Goal: Task Accomplishment & Management: Manage account settings

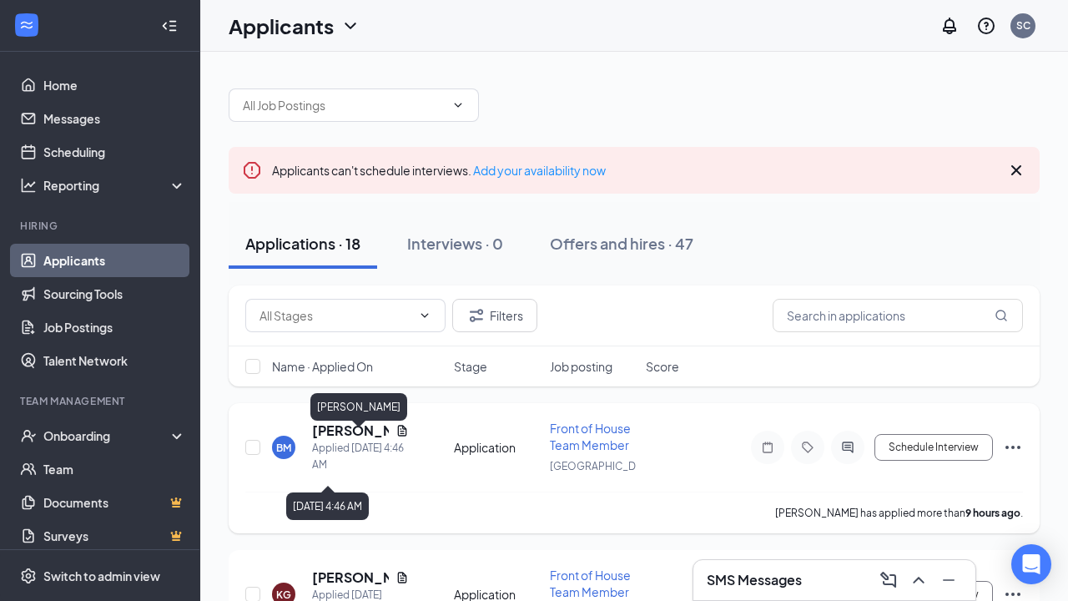
click at [316, 433] on h5 "[PERSON_NAME]" at bounding box center [350, 430] width 77 height 18
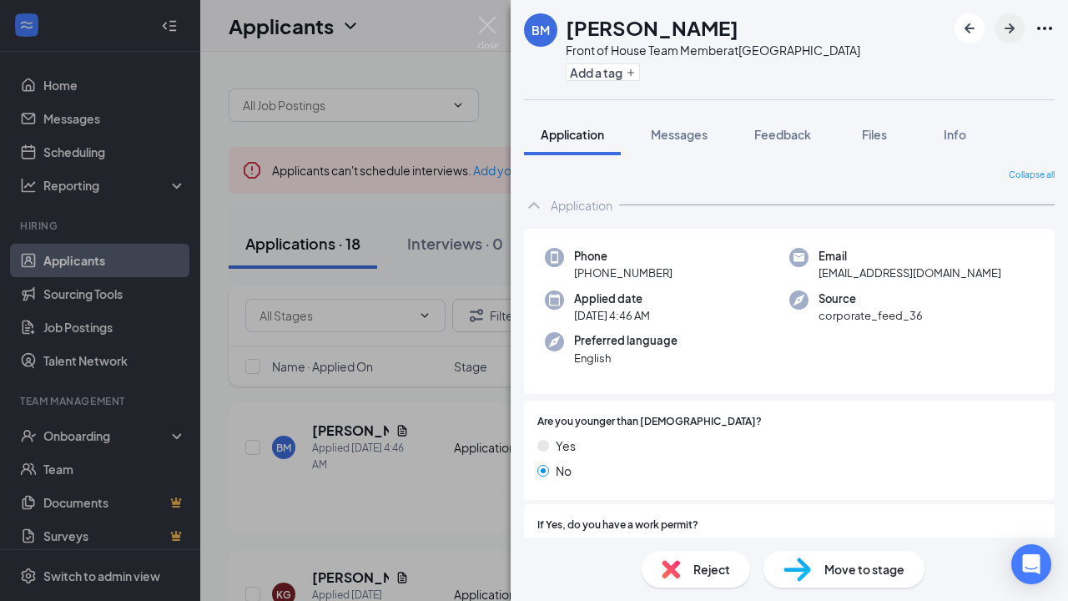
click at [1014, 39] on button "button" at bounding box center [1009, 28] width 30 height 30
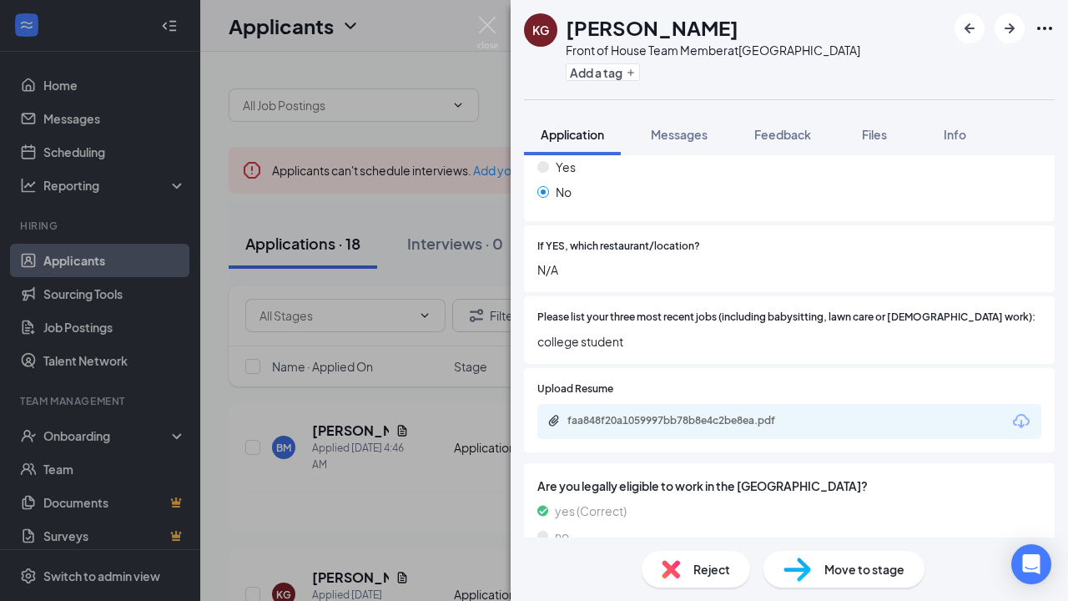
scroll to position [506, 0]
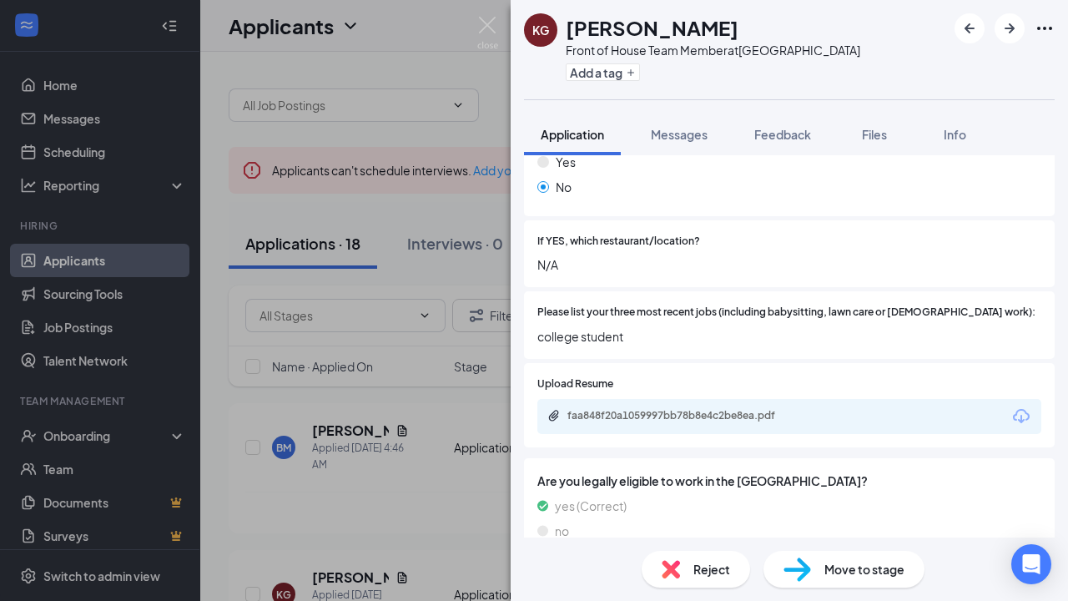
click at [695, 562] on span "Reject" at bounding box center [711, 569] width 37 height 18
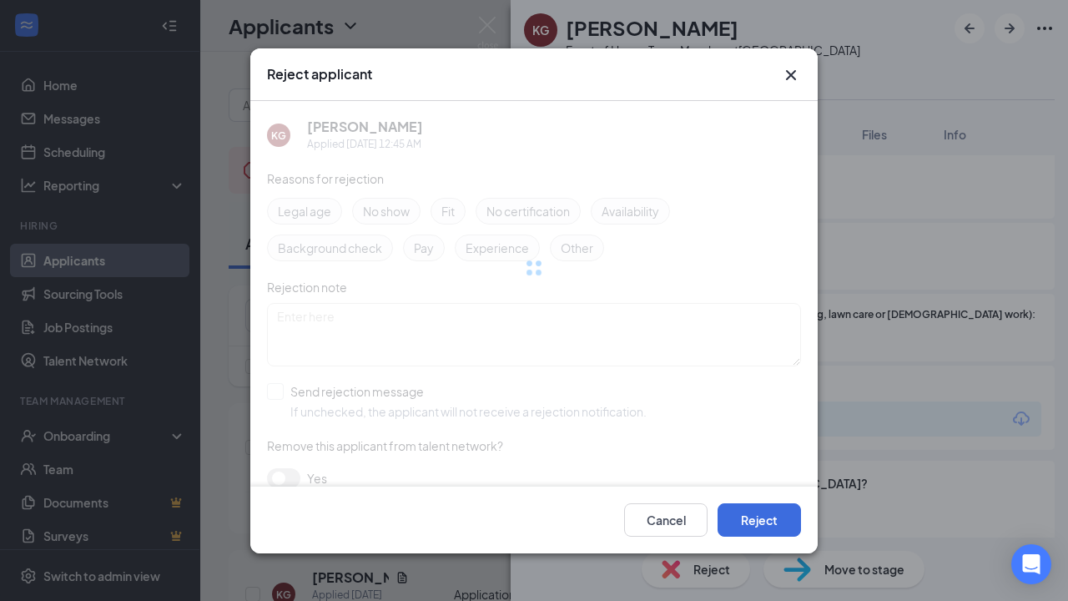
click at [836, 499] on div "Reject applicant KG [PERSON_NAME] Applied [DATE] 12:45 AM Reasons for rejection…" at bounding box center [534, 300] width 1068 height 601
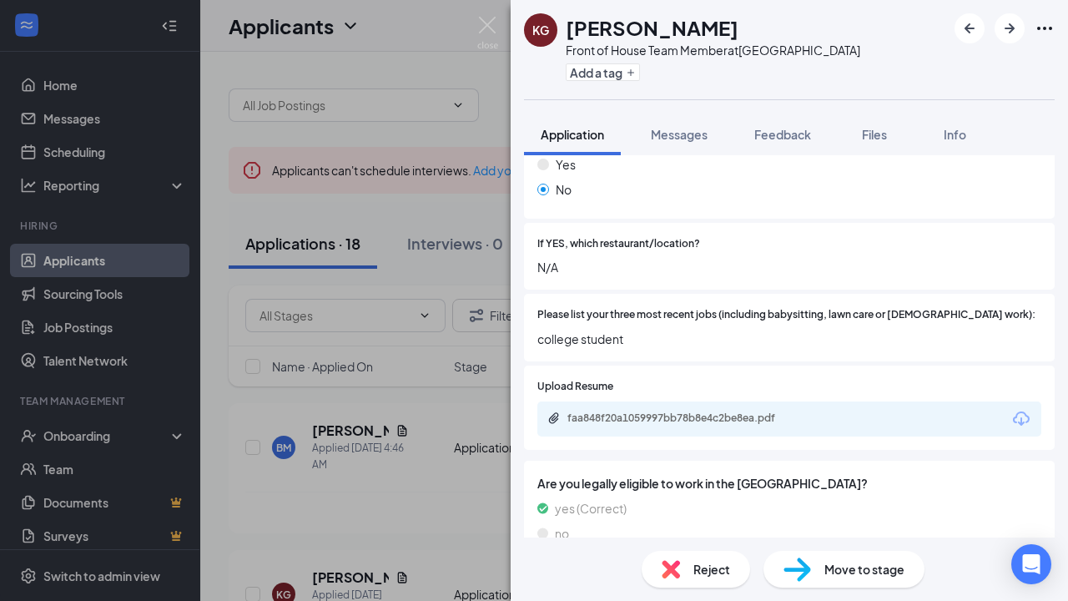
click at [787, 524] on div "no" at bounding box center [789, 533] width 504 height 18
click at [719, 561] on span "Reject" at bounding box center [711, 569] width 37 height 18
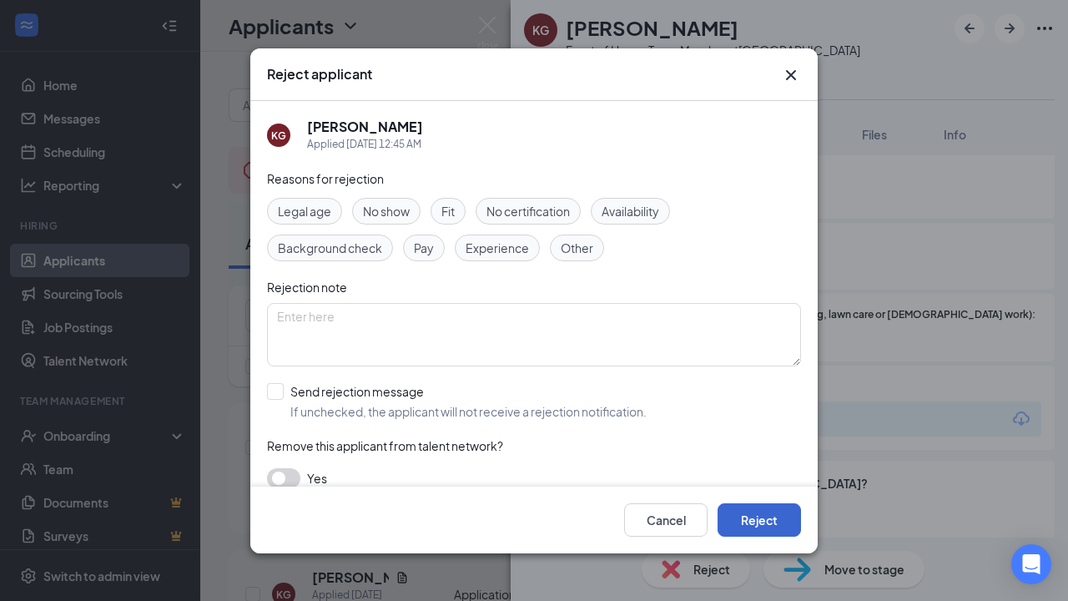
click at [776, 516] on button "Reject" at bounding box center [759, 518] width 83 height 33
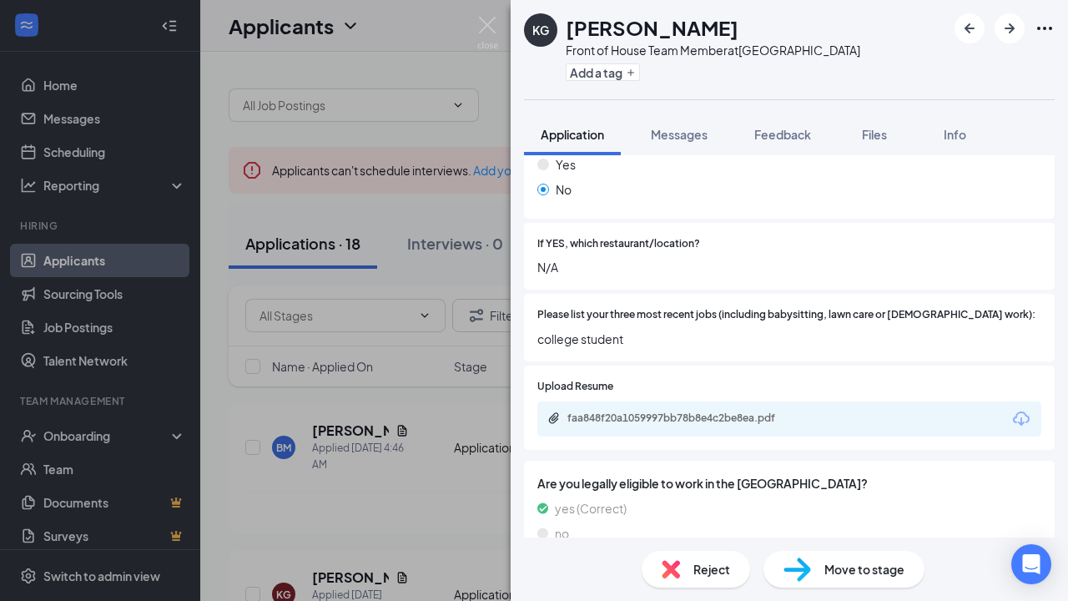
click at [769, 518] on div "KG [PERSON_NAME] Front of House Team Member at [GEOGRAPHIC_DATA] Add a tag Appl…" at bounding box center [789, 300] width 557 height 601
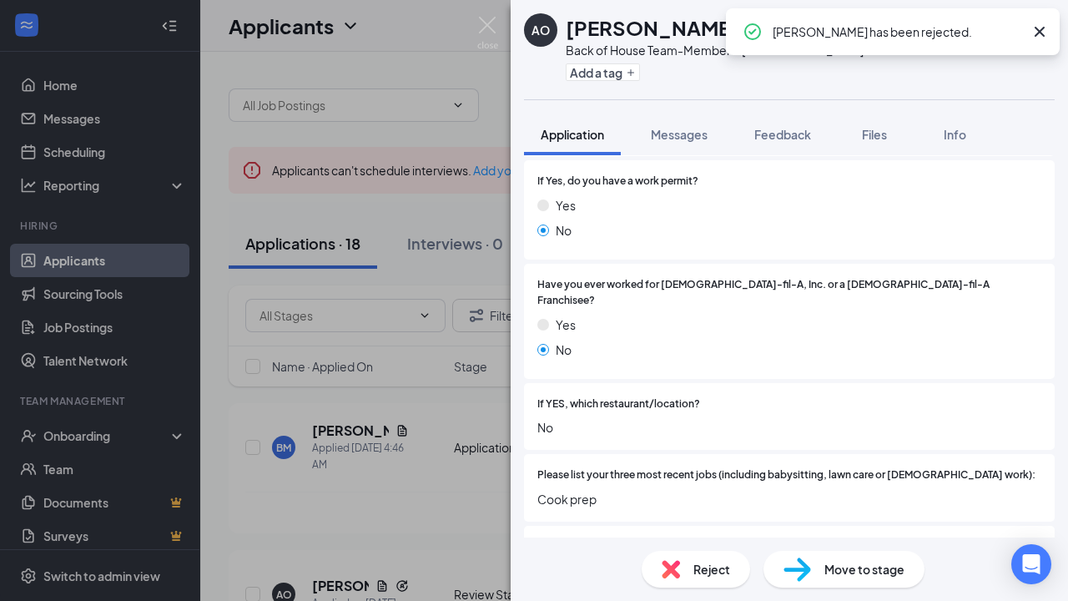
scroll to position [395, 0]
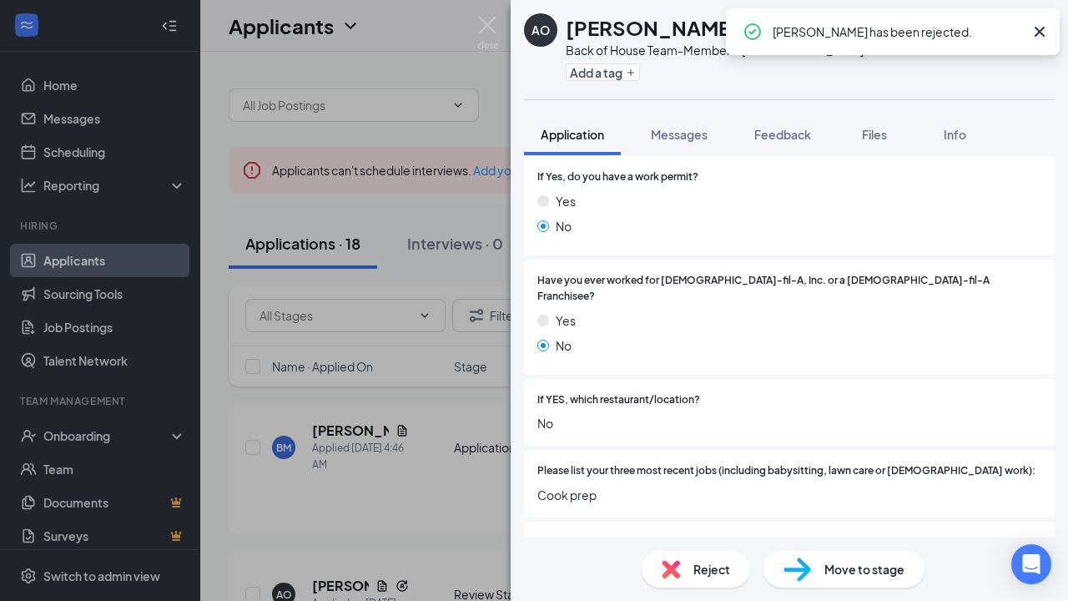
click at [499, 28] on div "AO [PERSON_NAME] Back of House Team-Member at [GEOGRAPHIC_DATA] Add a tag Appli…" at bounding box center [534, 300] width 1068 height 601
